Goal: Book appointment/travel/reservation

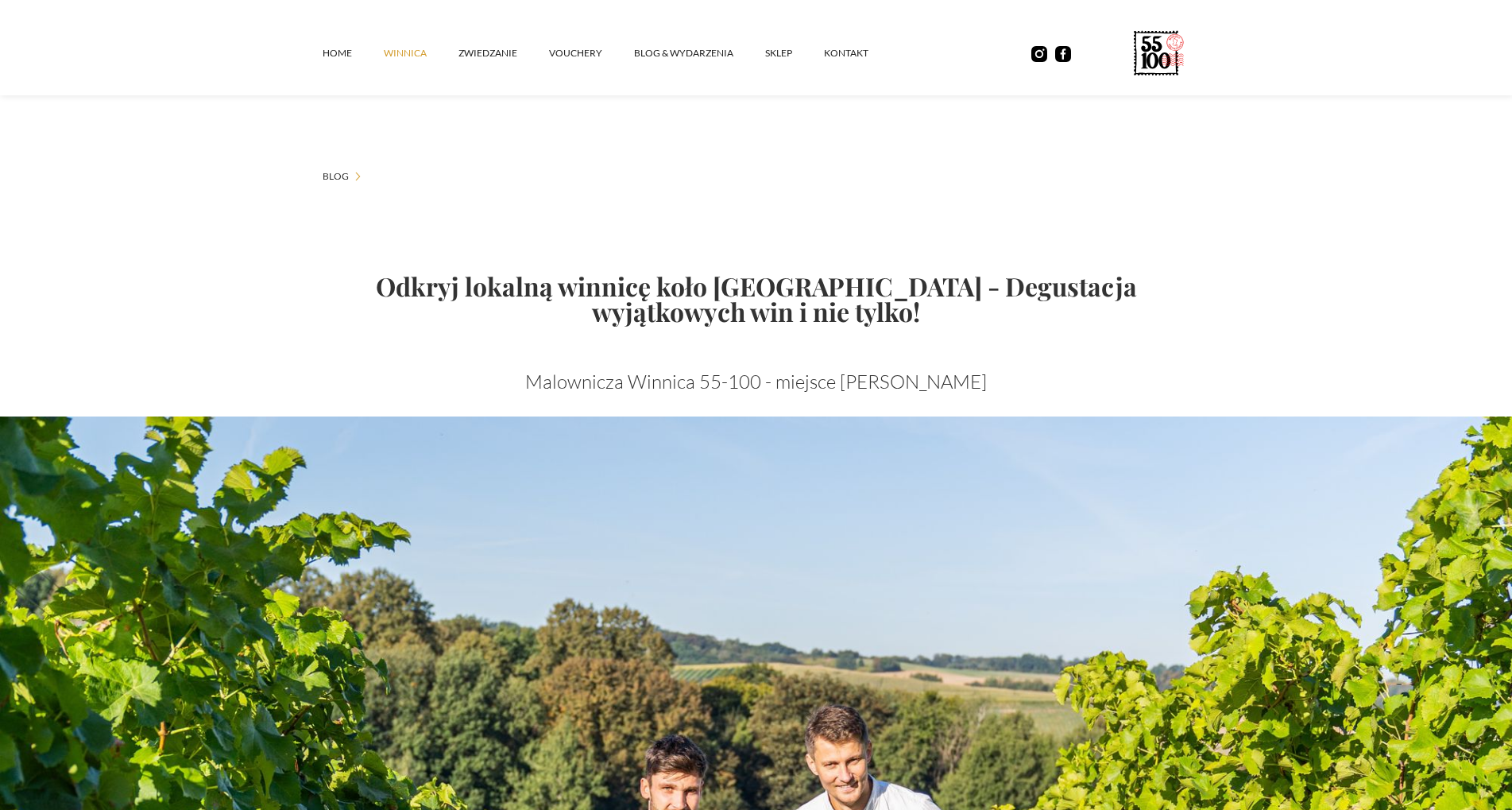
click at [412, 53] on link "winnica" at bounding box center [421, 53] width 74 height 48
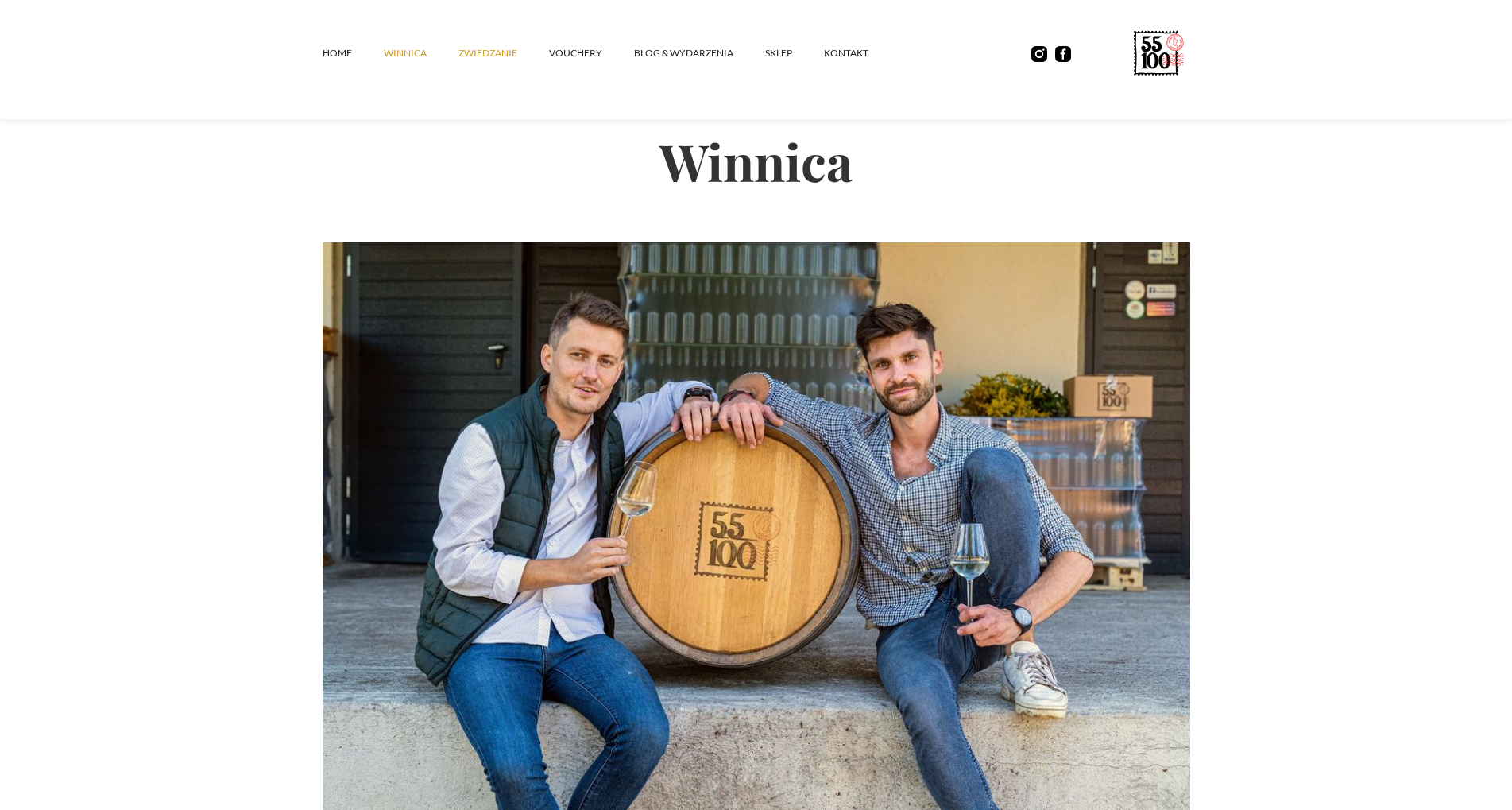
click at [474, 54] on link "ZWIEDZANIE" at bounding box center [503, 53] width 91 height 48
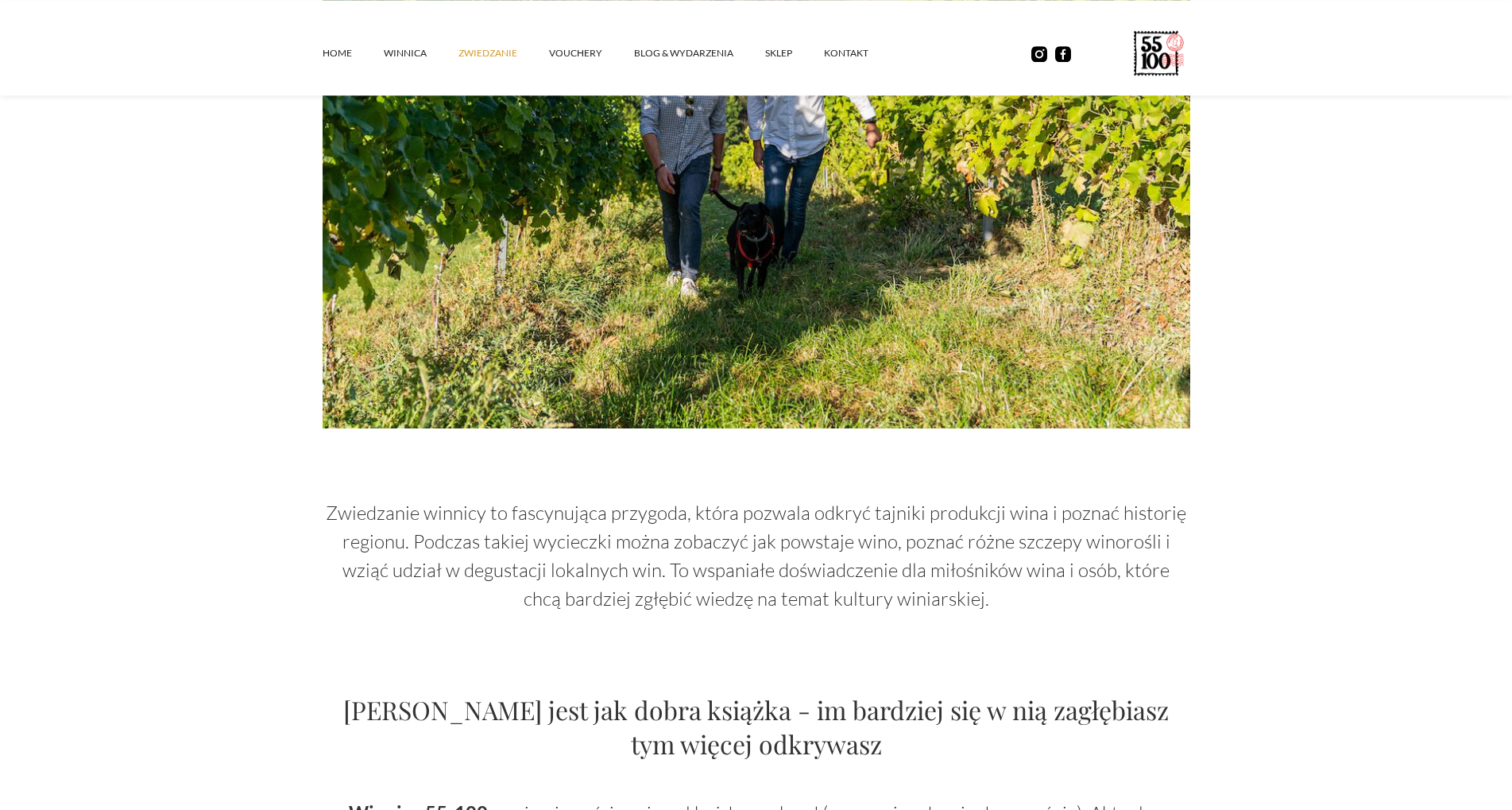
scroll to position [648, 0]
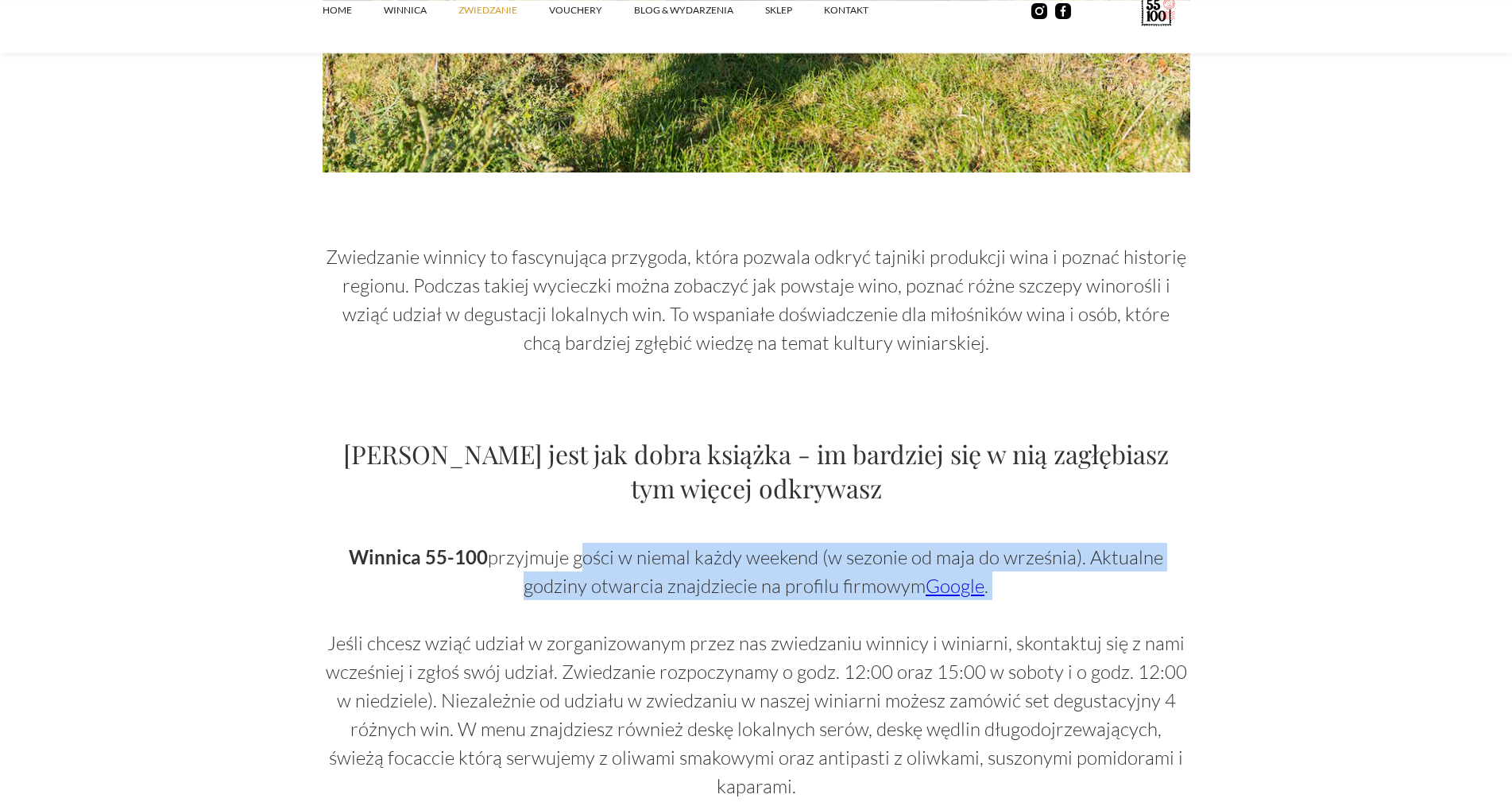
drag, startPoint x: 613, startPoint y: 556, endPoint x: 1185, endPoint y: 618, distance: 575.4
click at [1185, 618] on p "Winnica 55-100 przyjmuje gości w niemal każdy weekend (w sezonie od maja do wrz…" at bounding box center [756, 671] width 868 height 258
click at [1070, 591] on p "Winnica 55-100 przyjmuje gości w niemal każdy weekend (w sezonie od maja do wrz…" at bounding box center [756, 671] width 868 height 258
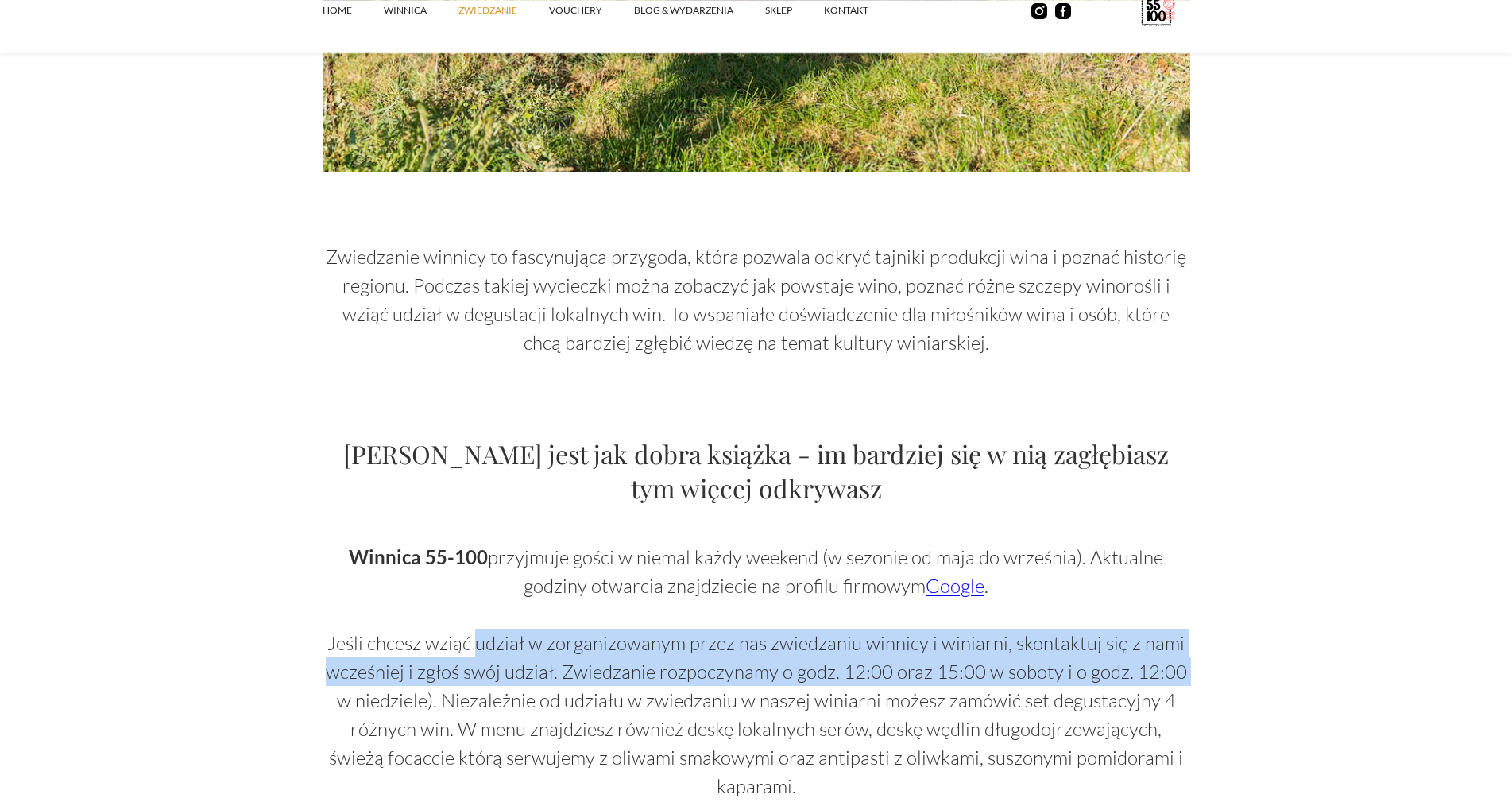
drag, startPoint x: 508, startPoint y: 643, endPoint x: 1219, endPoint y: 685, distance: 712.2
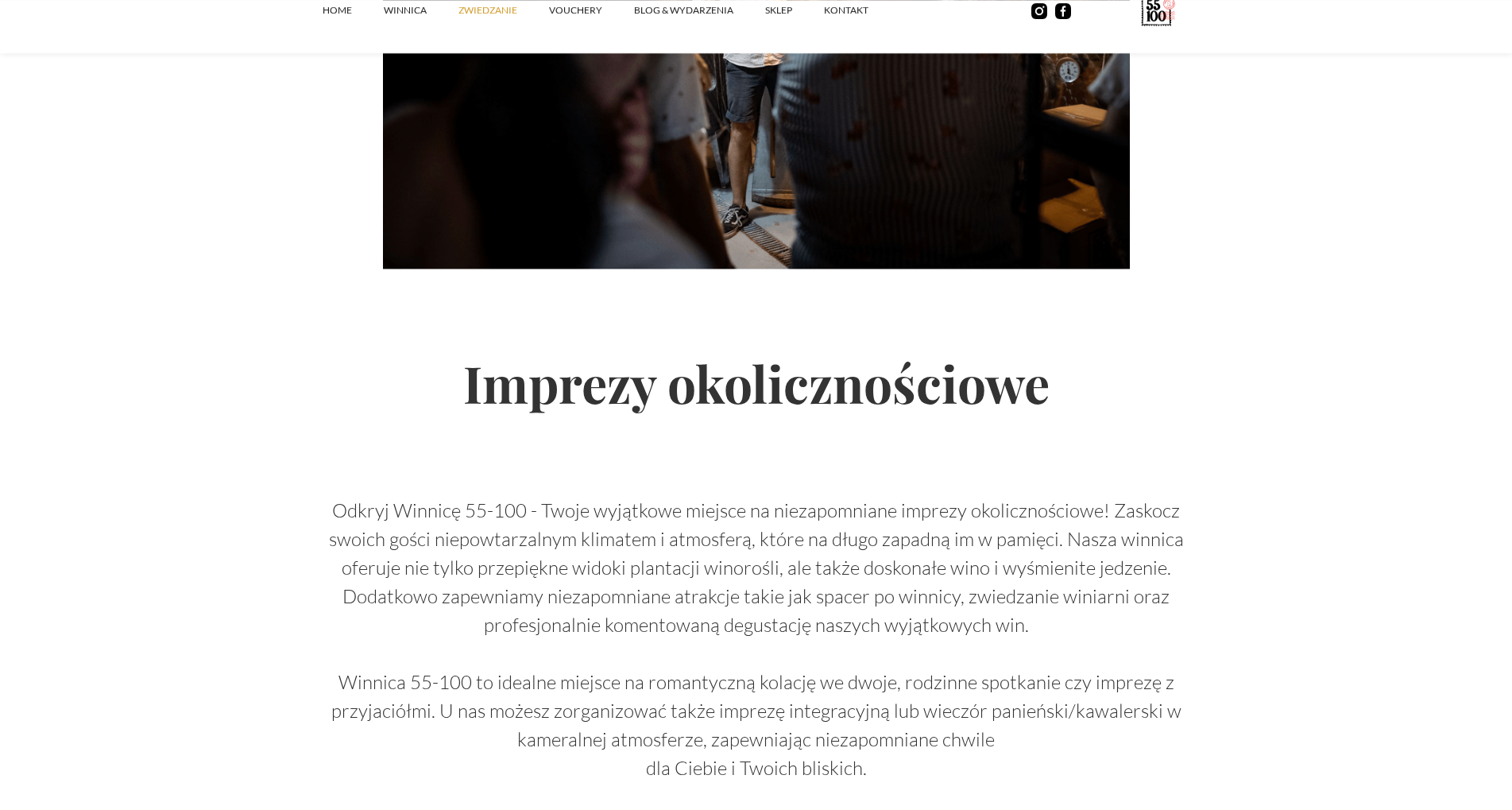
scroll to position [1864, 0]
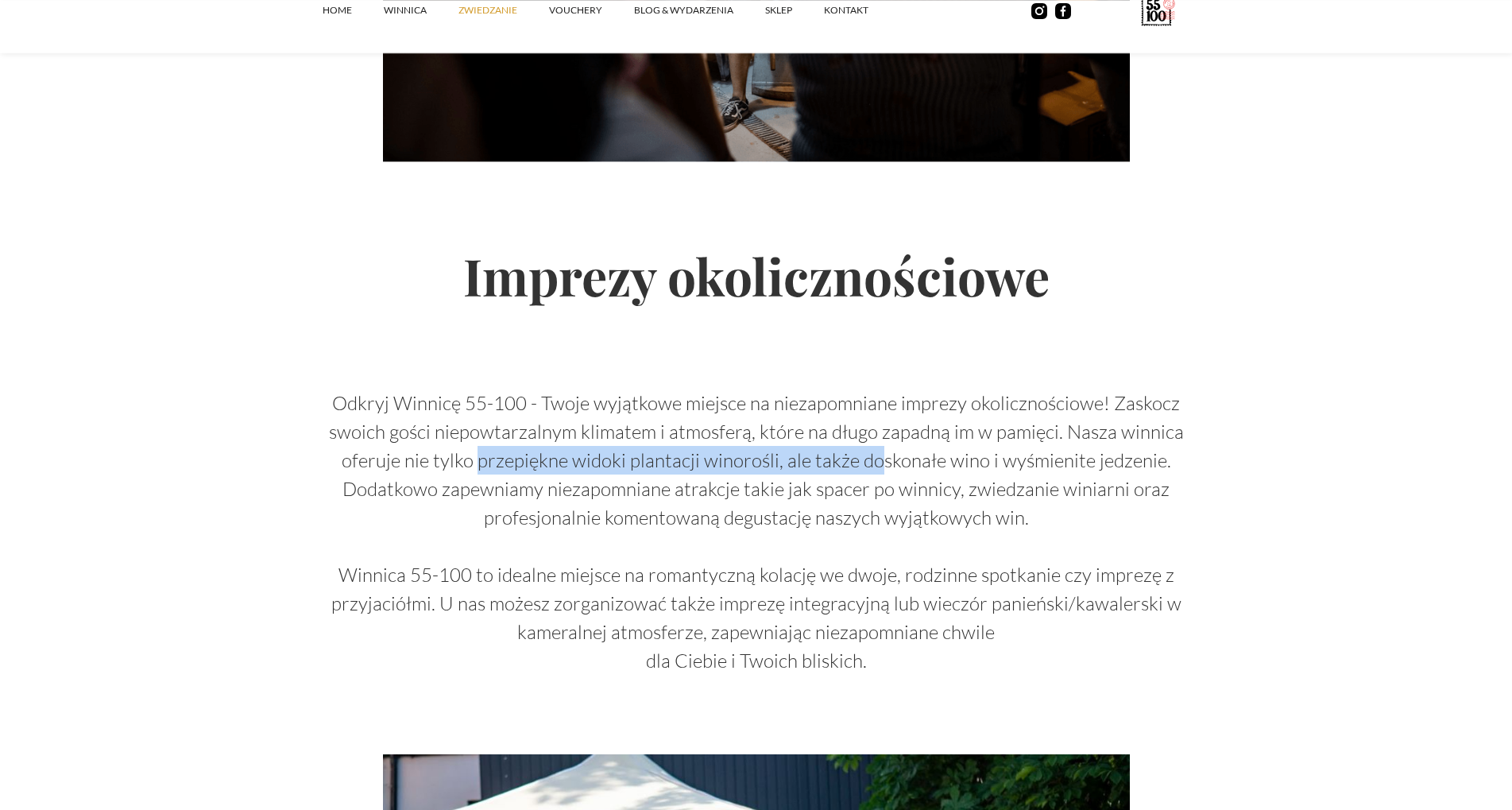
drag, startPoint x: 593, startPoint y: 441, endPoint x: 882, endPoint y: 433, distance: 289.1
click at [882, 433] on p "Odkryj Winnicę 55-100 - Twoje wyjątkowe miejsce na niezapomniane imprezy okolic…" at bounding box center [756, 532] width 868 height 286
click at [506, 466] on p "Odkryj Winnicę 55-100 - Twoje wyjątkowe miejsce na niezapomniane imprezy okolic…" at bounding box center [756, 532] width 868 height 286
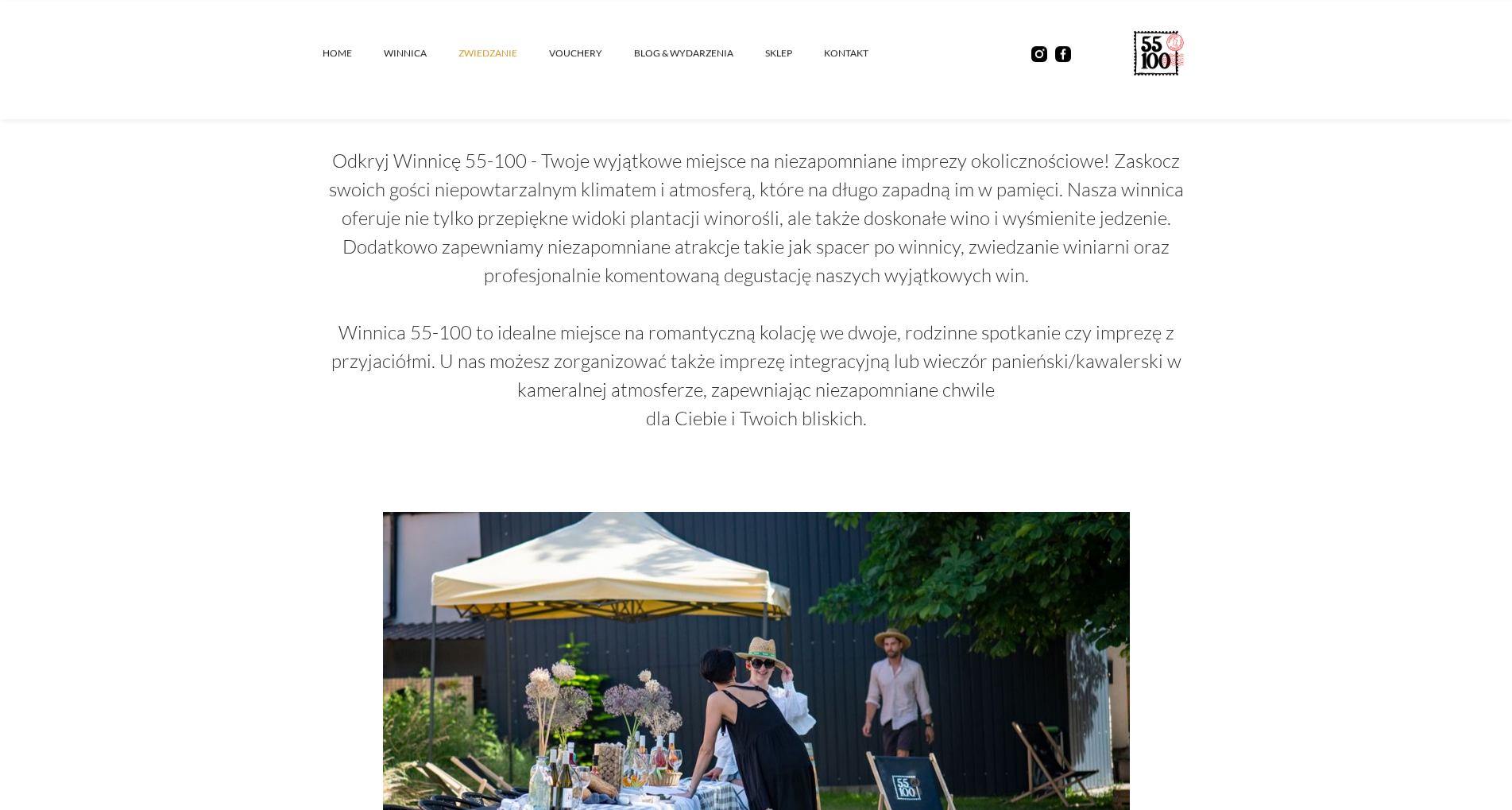
scroll to position [1783, 0]
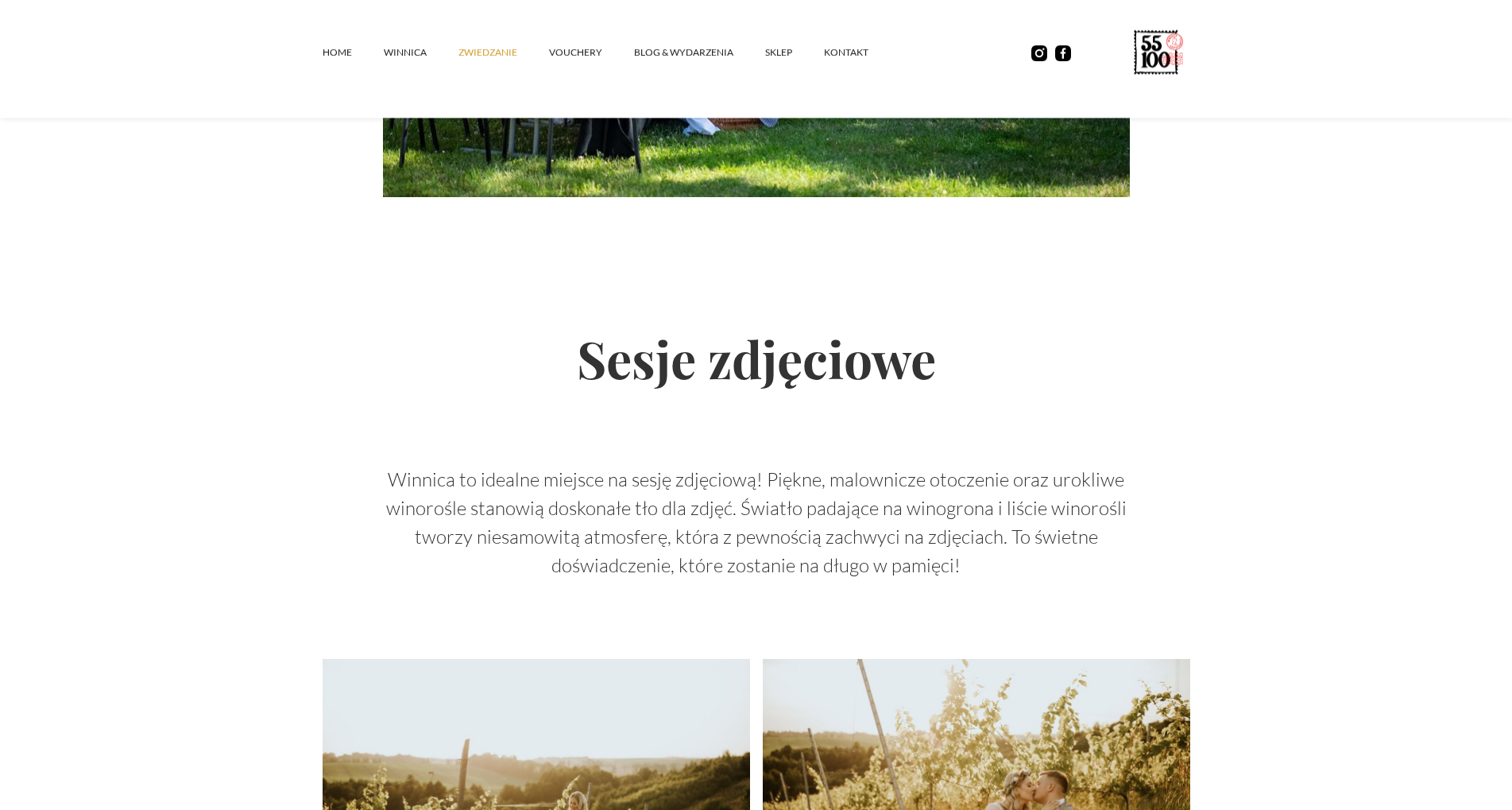
scroll to position [2622, 0]
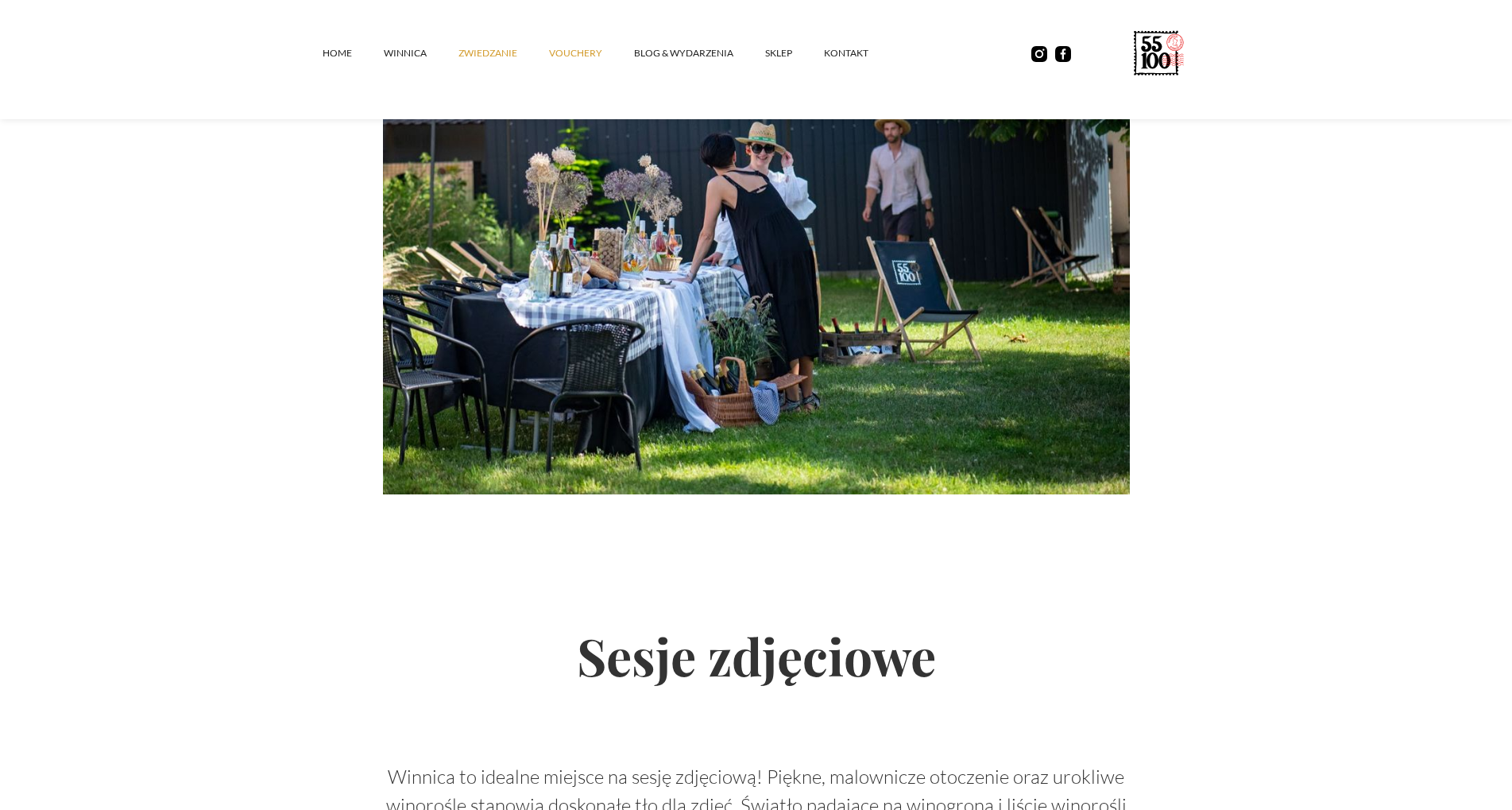
click at [573, 50] on link "vouchery" at bounding box center [591, 53] width 85 height 48
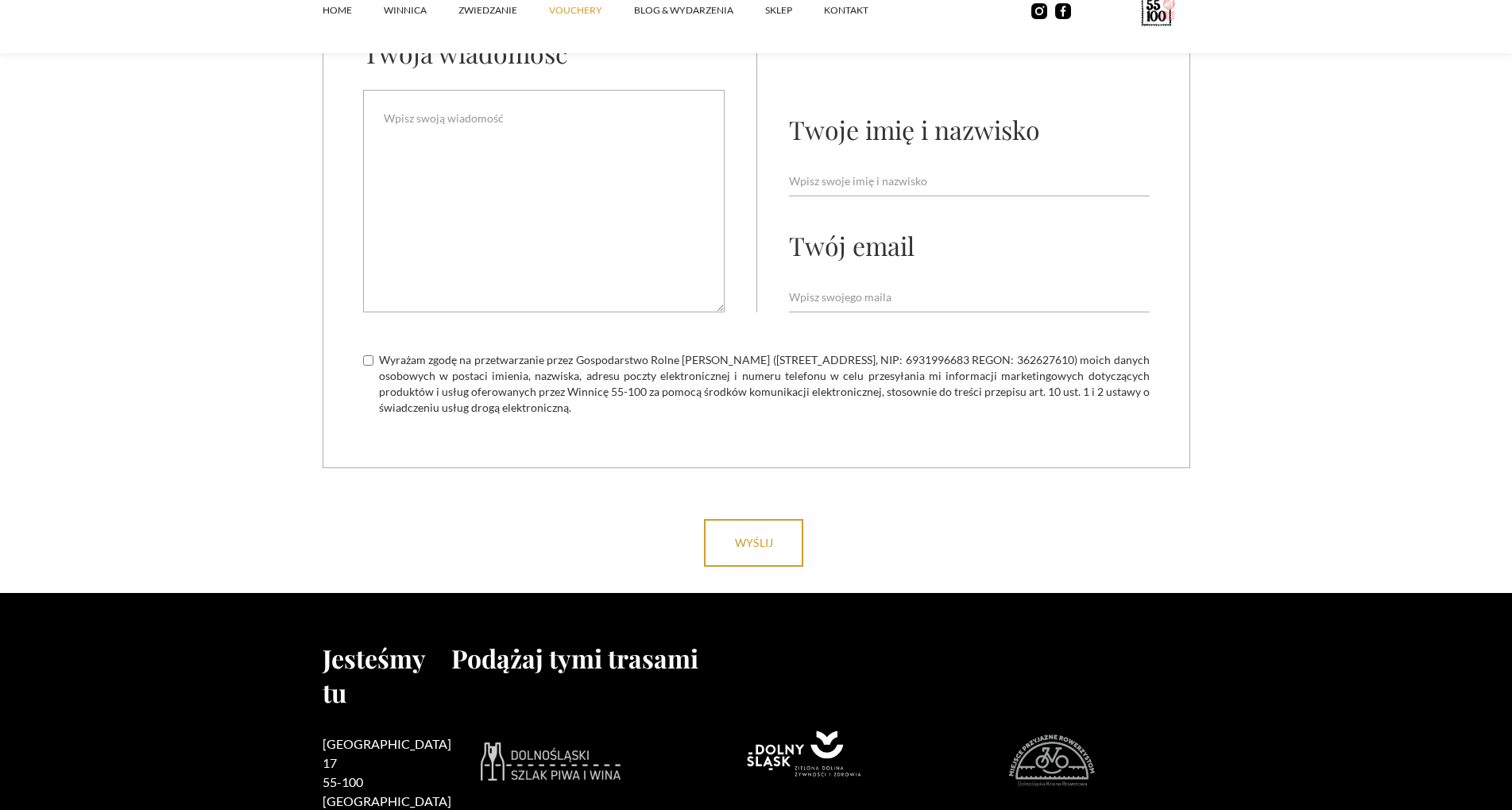
scroll to position [3358, 0]
